Goal: Navigation & Orientation: Find specific page/section

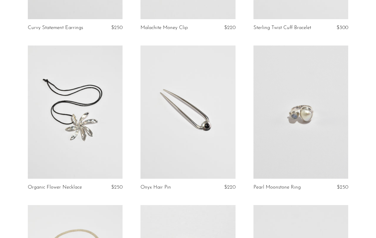
scroll to position [493, 0]
click at [77, 137] on link at bounding box center [75, 111] width 95 height 133
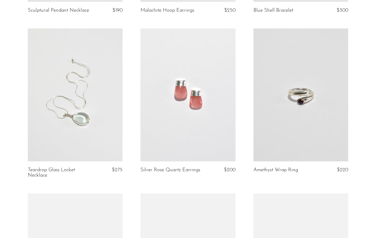
scroll to position [1009, 0]
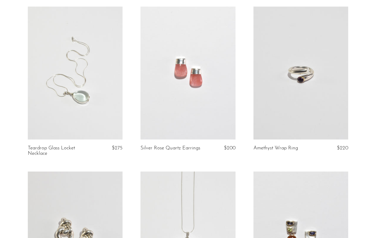
click at [181, 83] on link at bounding box center [187, 73] width 95 height 133
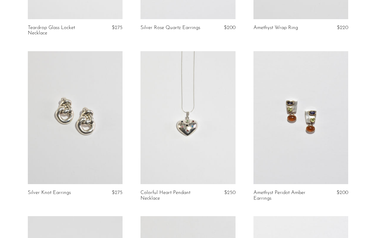
scroll to position [1131, 0]
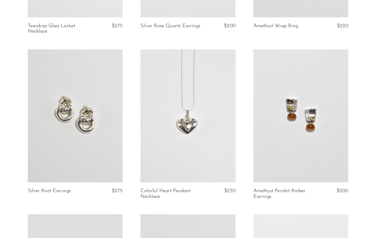
click at [184, 130] on link at bounding box center [187, 115] width 95 height 133
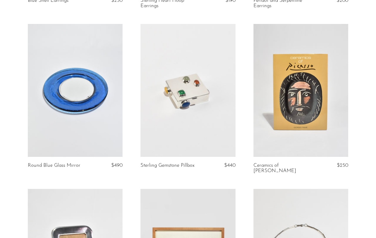
scroll to position [1657, 0]
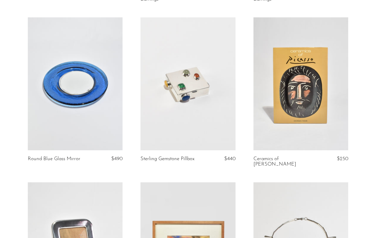
click at [79, 112] on link at bounding box center [75, 83] width 95 height 133
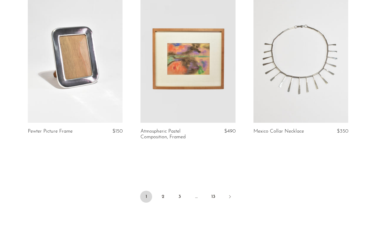
scroll to position [1851, 0]
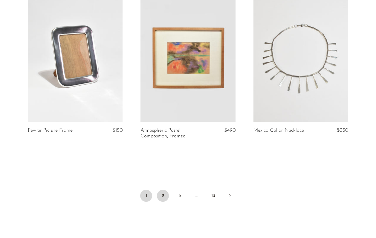
click at [164, 189] on link "2" at bounding box center [163, 195] width 12 height 12
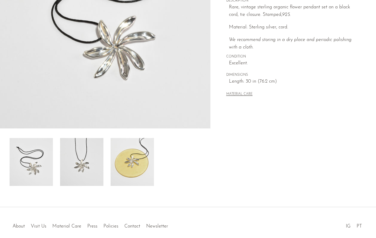
scroll to position [124, 0]
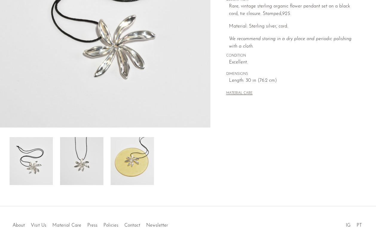
click at [81, 163] on img at bounding box center [81, 161] width 43 height 48
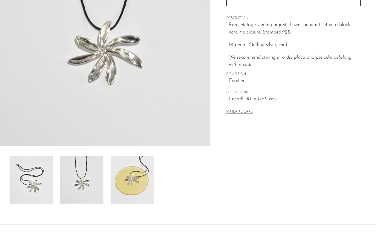
scroll to position [105, 0]
click at [124, 179] on img at bounding box center [132, 180] width 43 height 48
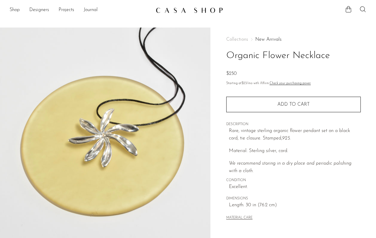
scroll to position [0, 0]
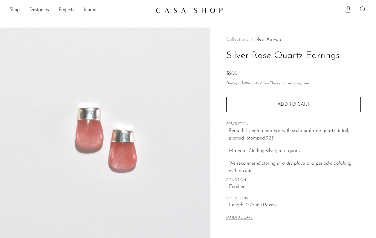
scroll to position [92, 0]
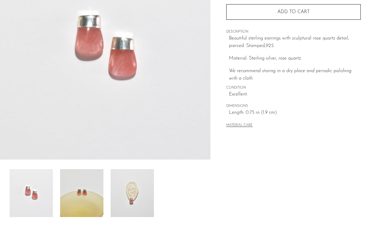
click at [132, 199] on img at bounding box center [132, 193] width 43 height 48
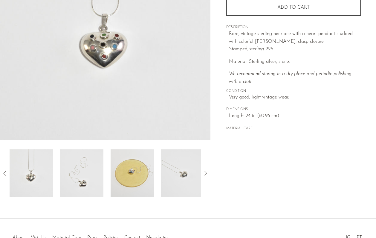
scroll to position [112, 0]
click at [85, 181] on img at bounding box center [81, 173] width 43 height 48
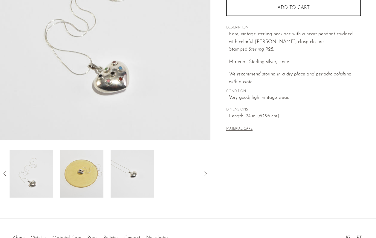
click at [85, 177] on img at bounding box center [81, 173] width 43 height 48
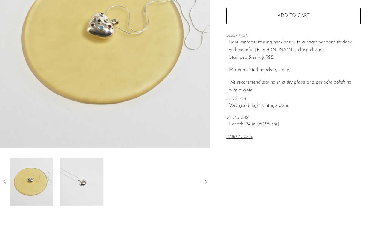
scroll to position [104, 0]
click at [84, 184] on img at bounding box center [81, 181] width 43 height 48
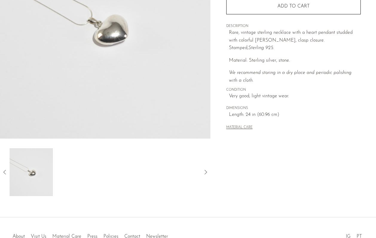
scroll to position [114, 0]
click at [4, 171] on icon at bounding box center [4, 171] width 2 height 4
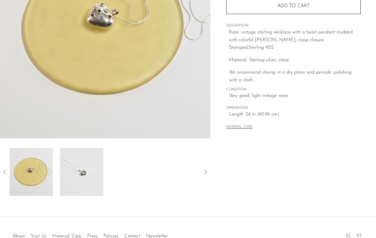
click at [4, 171] on icon at bounding box center [4, 171] width 2 height 4
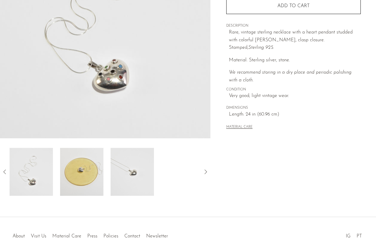
click at [4, 171] on icon at bounding box center [4, 171] width 7 height 7
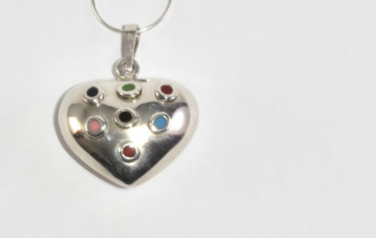
scroll to position [59, 0]
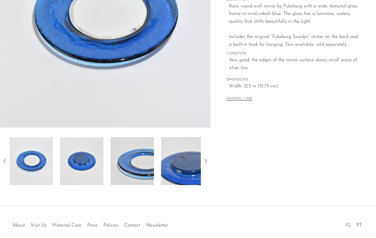
scroll to position [126, 0]
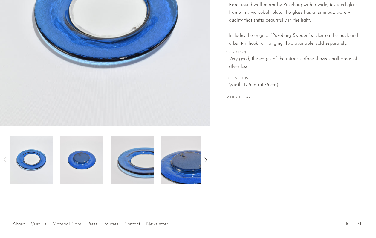
click at [134, 171] on img at bounding box center [132, 160] width 43 height 48
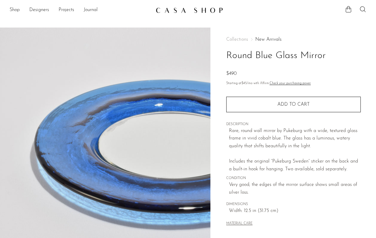
scroll to position [0, 0]
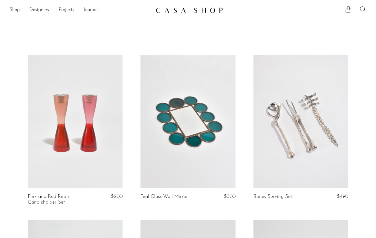
click at [11, 10] on link "Shop" at bounding box center [15, 10] width 10 height 8
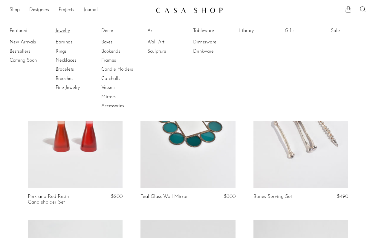
click at [63, 30] on link "Jewelry" at bounding box center [78, 30] width 45 height 7
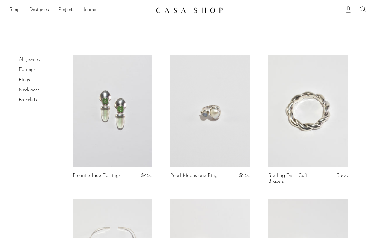
scroll to position [3, 0]
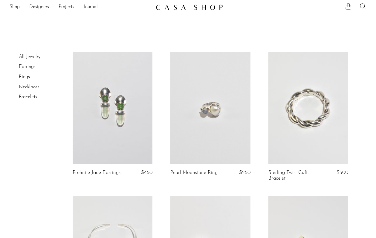
click at [27, 87] on link "Necklaces" at bounding box center [29, 87] width 21 height 5
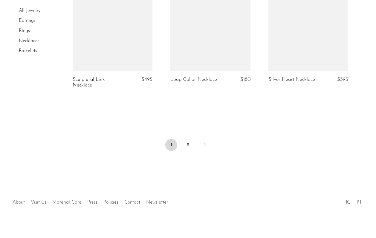
scroll to position [1683, 0]
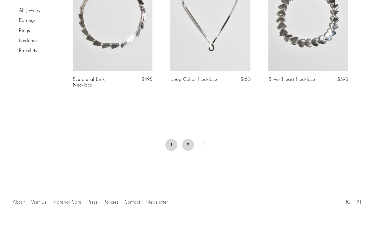
click at [186, 140] on link "2" at bounding box center [188, 145] width 12 height 12
